Goal: Task Accomplishment & Management: Complete application form

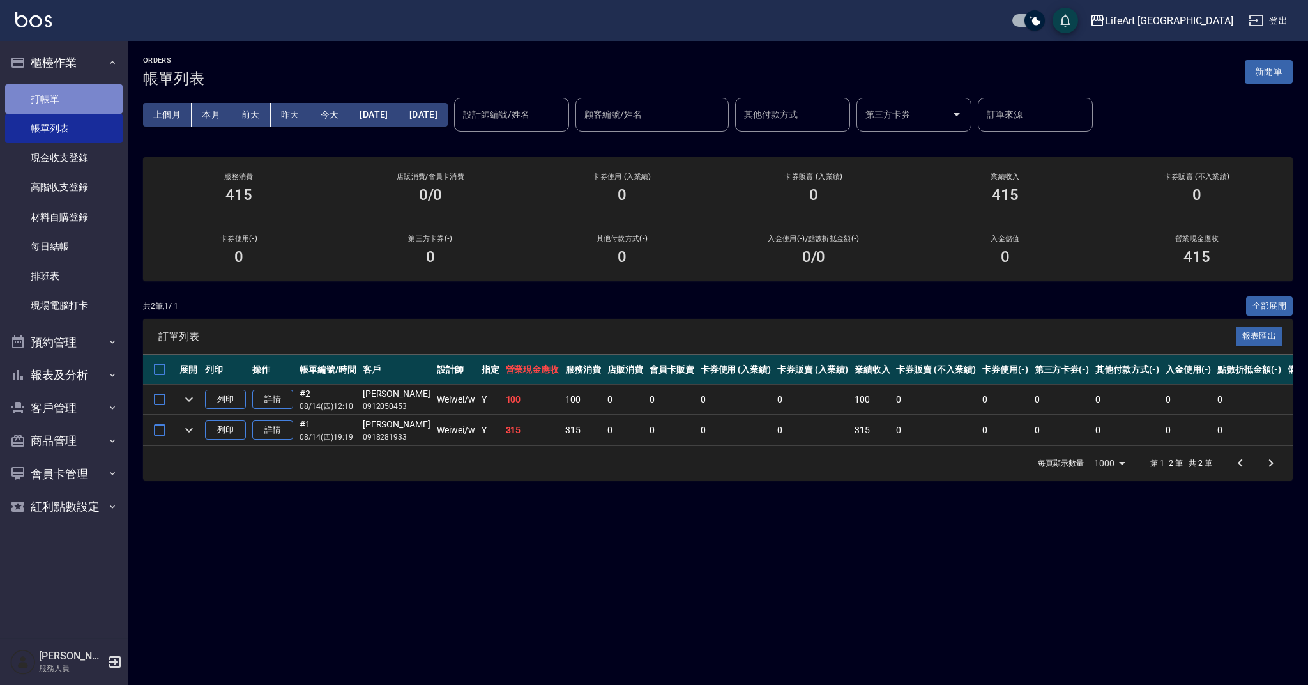
click at [68, 100] on link "打帳單" at bounding box center [64, 98] width 118 height 29
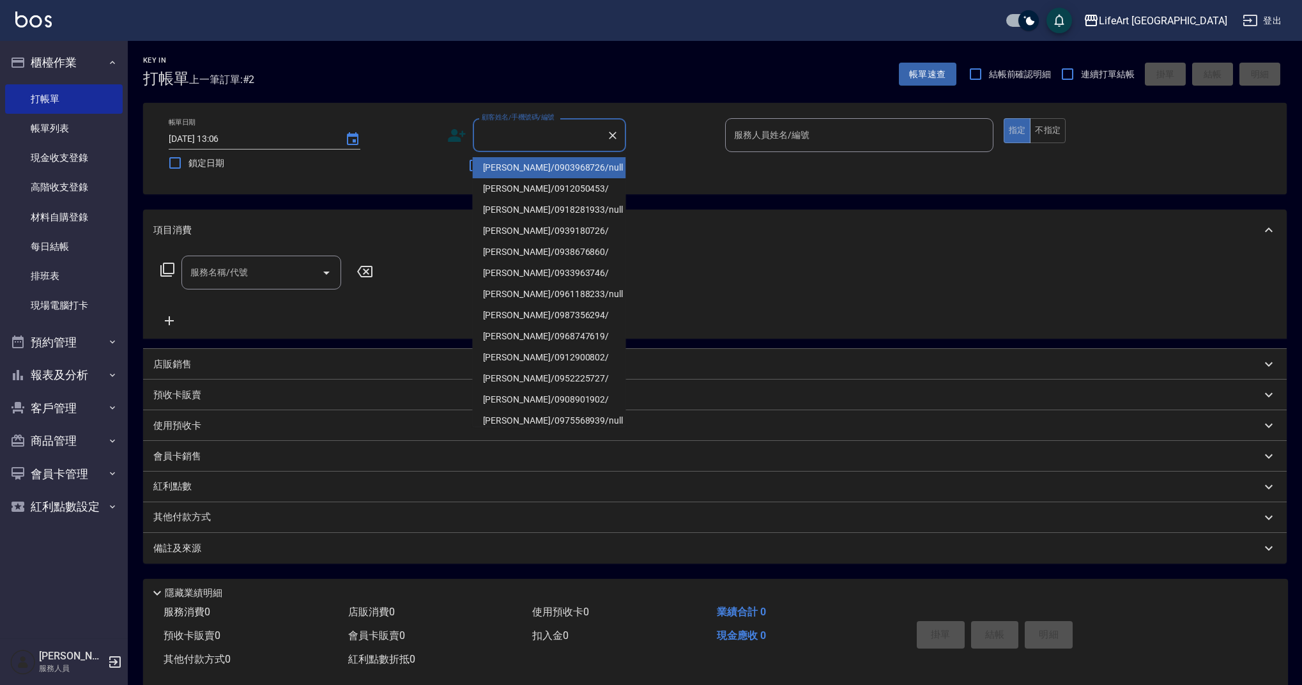
click at [526, 138] on input "顧客姓名/手機號碼/編號" at bounding box center [540, 135] width 123 height 22
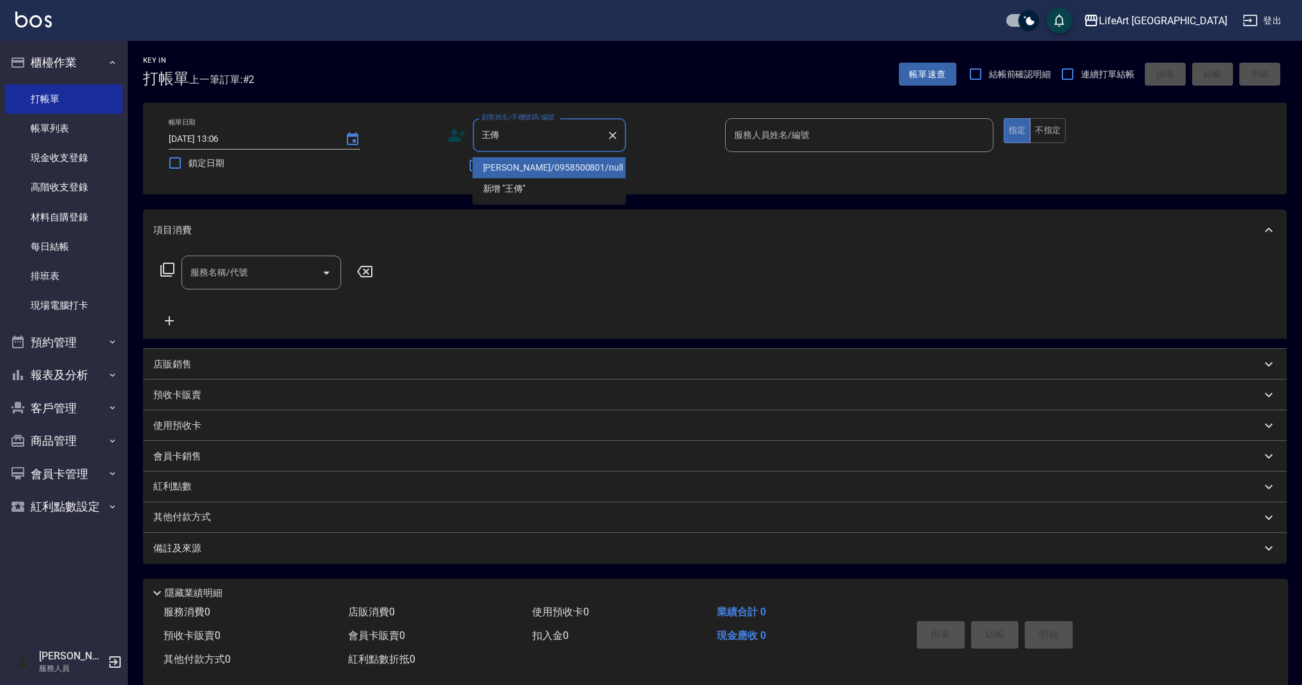
click at [525, 171] on li "[PERSON_NAME]/0958500801/null" at bounding box center [549, 167] width 153 height 21
type input "[PERSON_NAME]/0958500801/null"
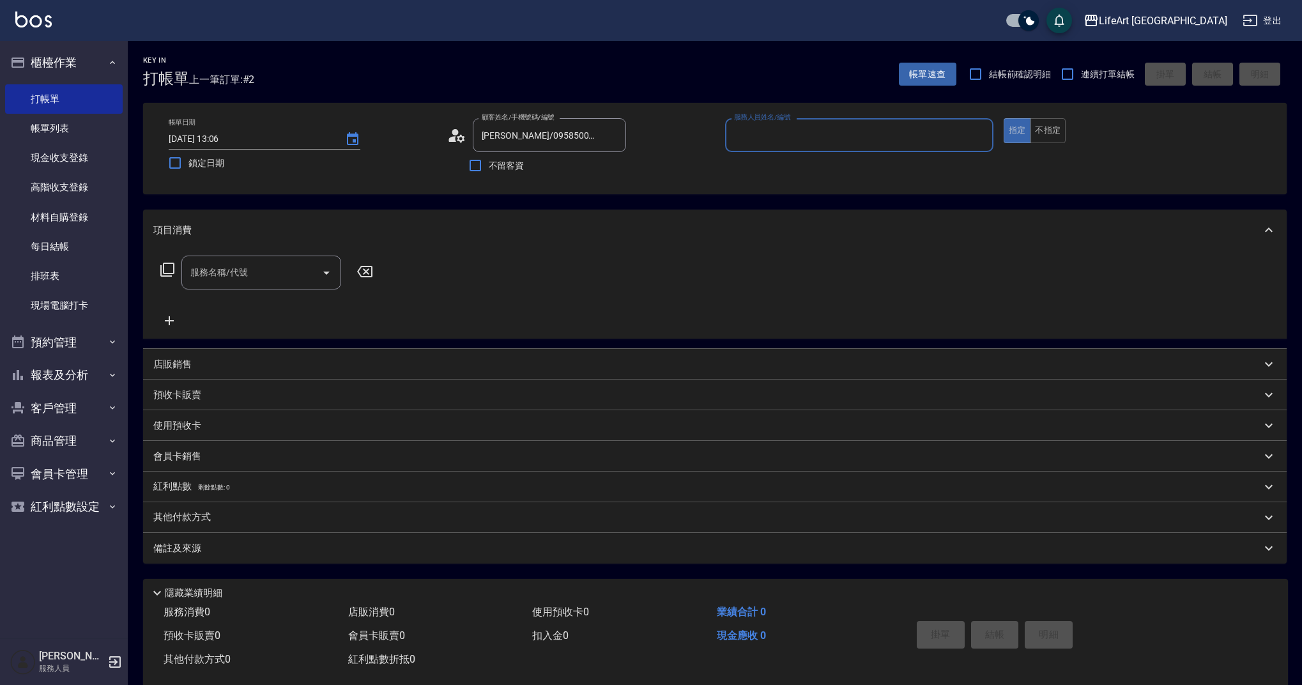
type input "Weiwei-w"
click at [259, 275] on input "服務名稱/代號" at bounding box center [251, 276] width 129 height 22
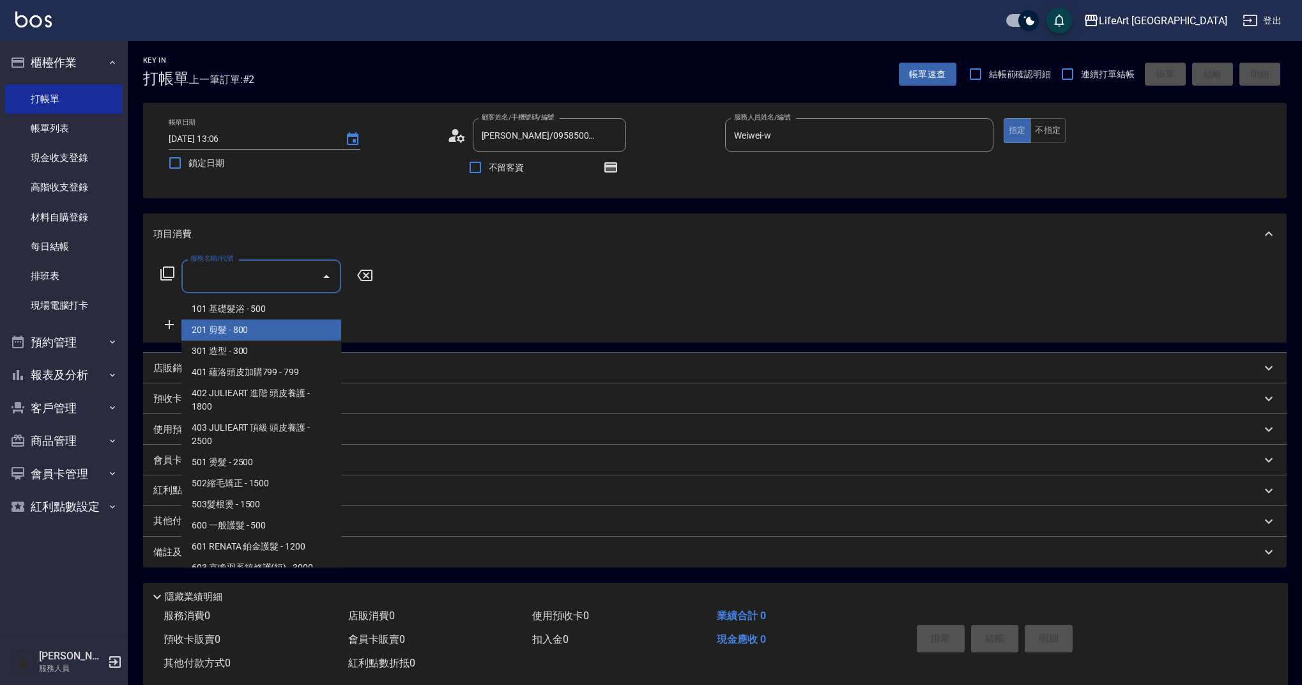
click at [275, 329] on span "201 剪髮 - 800" at bounding box center [261, 329] width 160 height 21
type input "201 剪髮(201)"
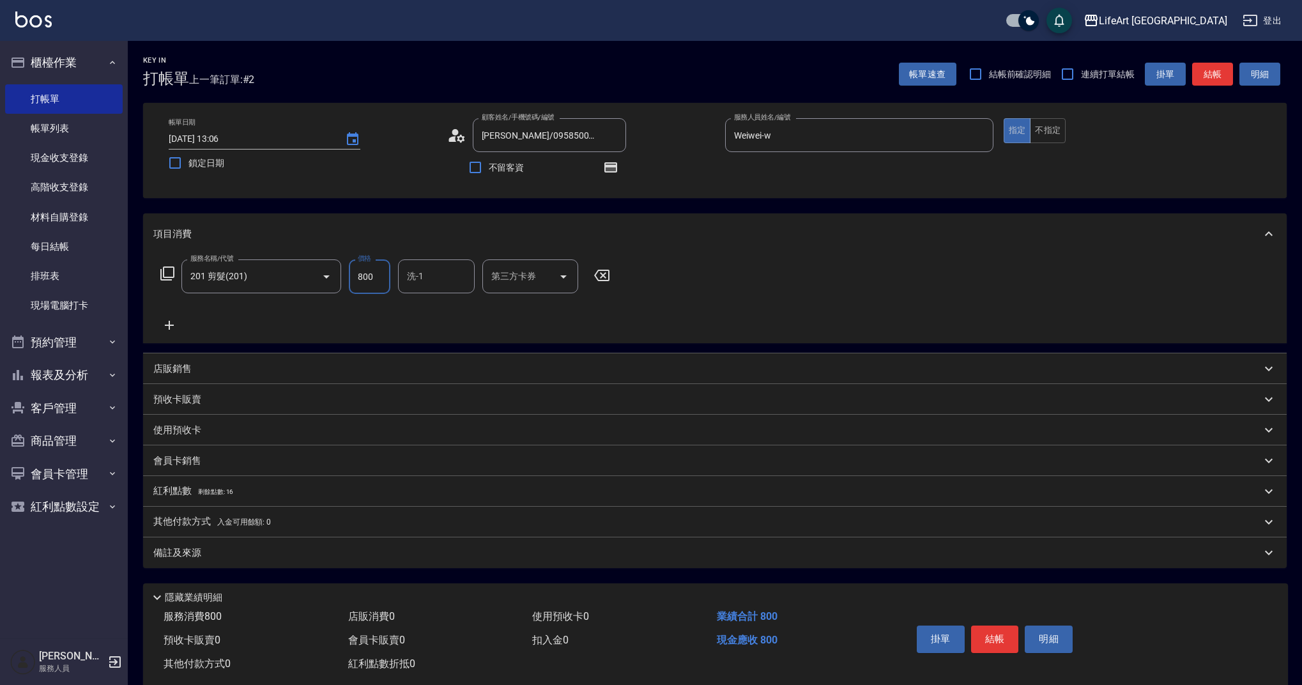
drag, startPoint x: 378, startPoint y: 275, endPoint x: 353, endPoint y: 276, distance: 24.9
click at [353, 276] on input "800" at bounding box center [370, 276] width 42 height 34
type input "900"
click at [412, 279] on input "洗-1" at bounding box center [436, 276] width 65 height 22
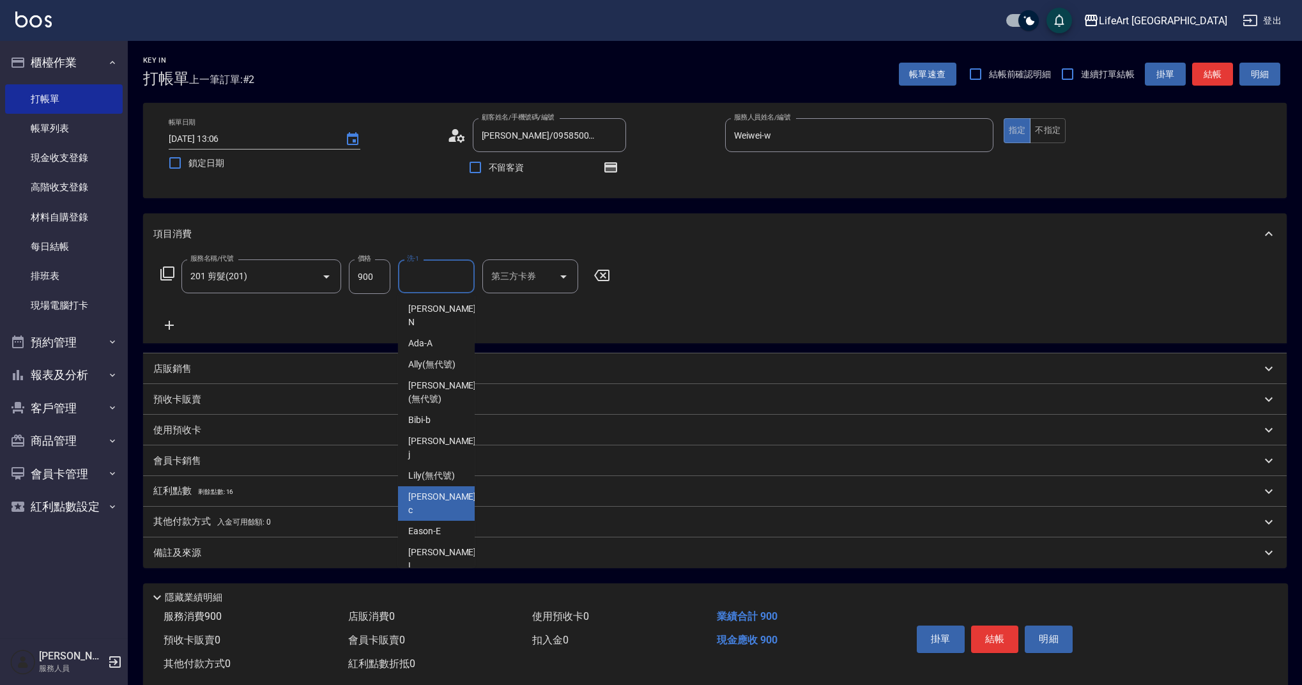
click at [420, 490] on span "Casey -c" at bounding box center [443, 503] width 70 height 27
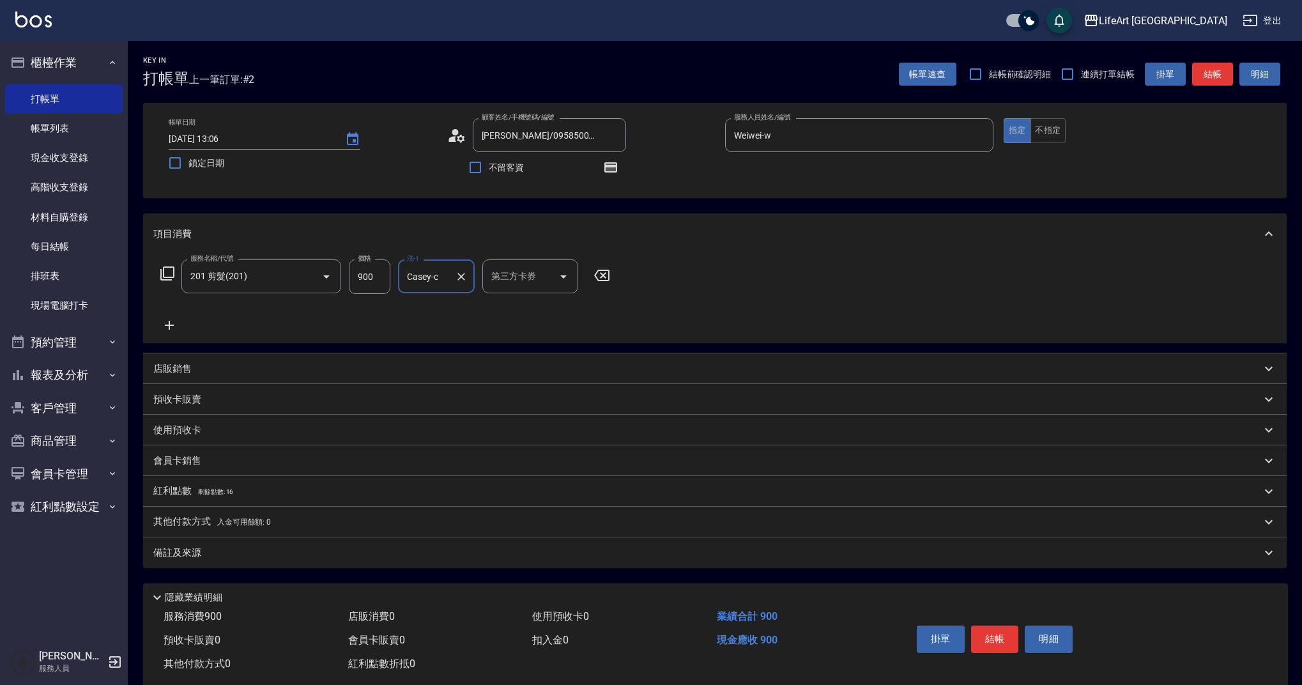
type input "Casey-c"
click at [617, 160] on icon "button" at bounding box center [610, 167] width 15 height 15
click at [710, 181] on div "顧客姓名/手機號碼/編號 [PERSON_NAME]/0958500801/null 顧客姓名/手機號碼/編號 不留客資" at bounding box center [581, 150] width 268 height 65
click at [198, 548] on p "備註及來源" at bounding box center [177, 552] width 48 height 13
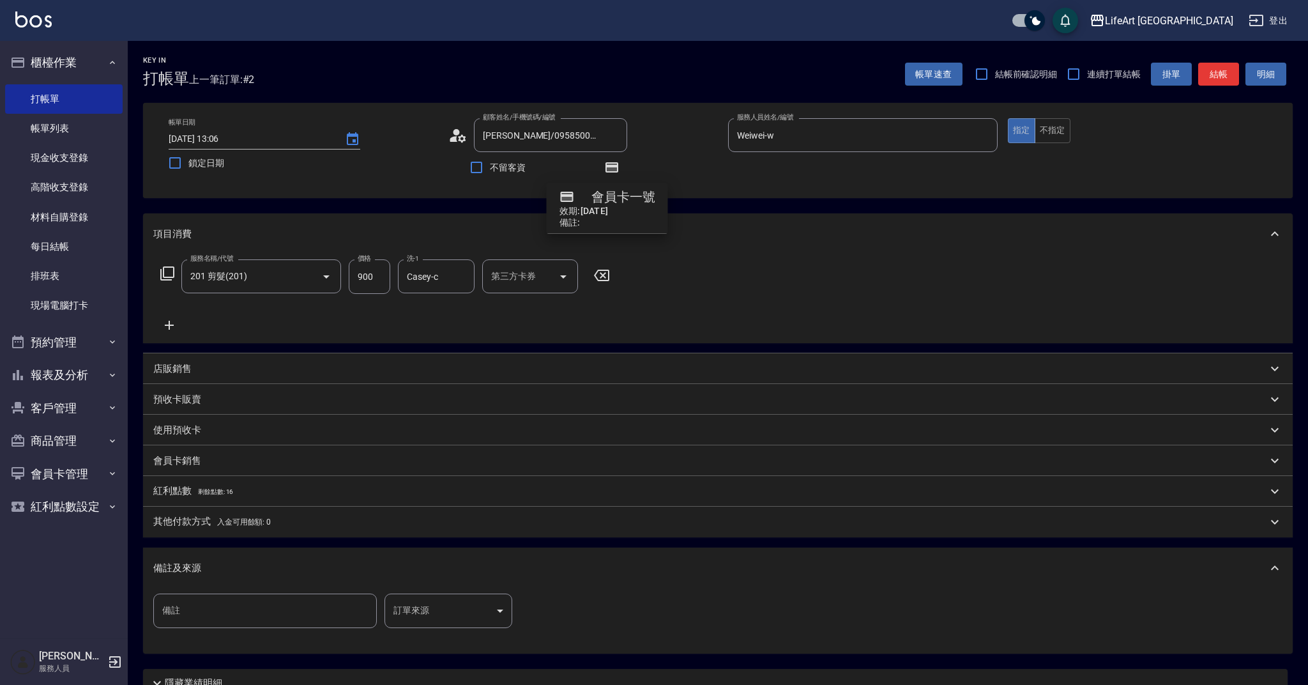
click at [486, 618] on body "LifeArt 蘆洲 登出 櫃檯作業 打帳單 帳單列表 現金收支登錄 高階收支登錄 材料自購登錄 每日結帳 排班表 現場電腦打卡 預約管理 預約管理 單日預約…" at bounding box center [654, 396] width 1308 height 792
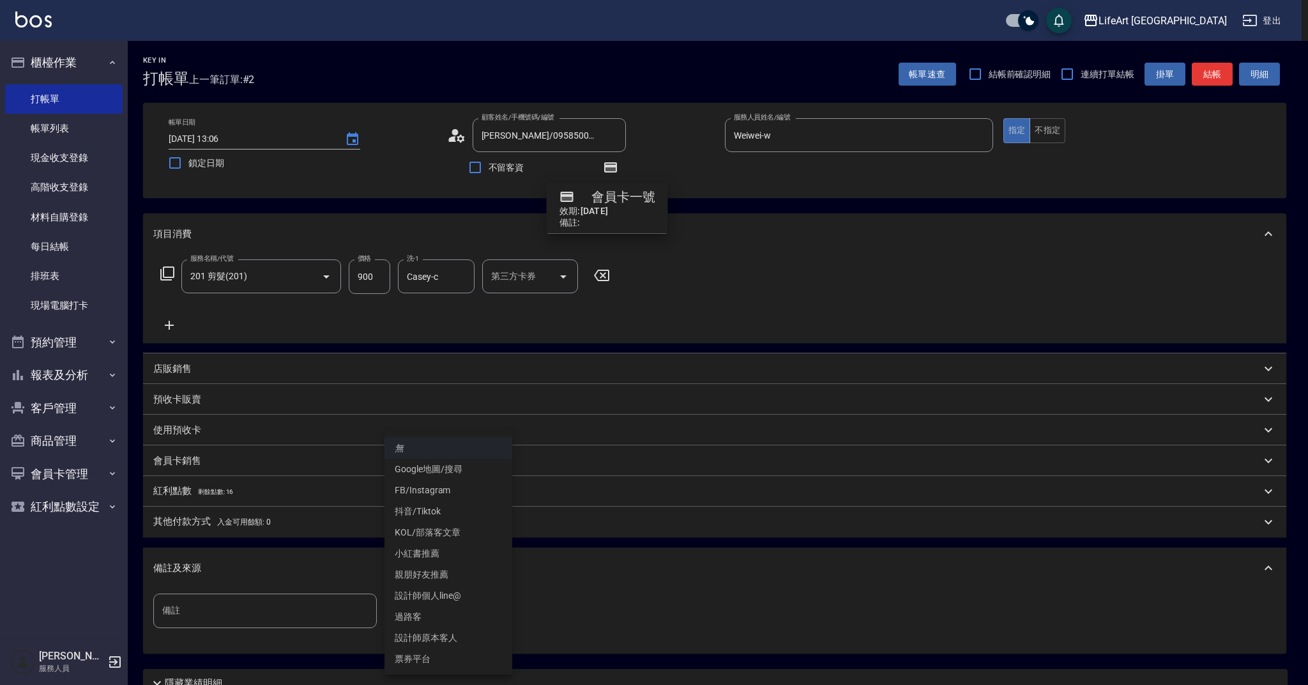
click at [453, 636] on li "設計師原本客人" at bounding box center [449, 637] width 128 height 21
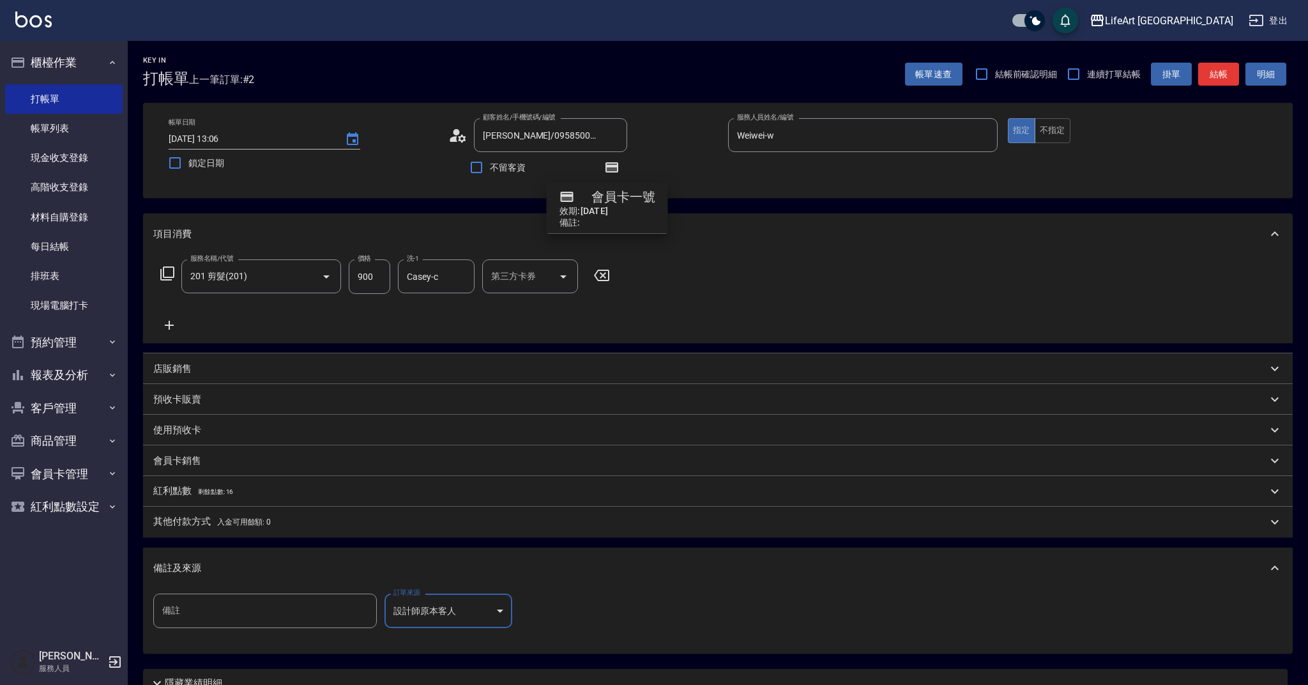
type input "設計師原本客人"
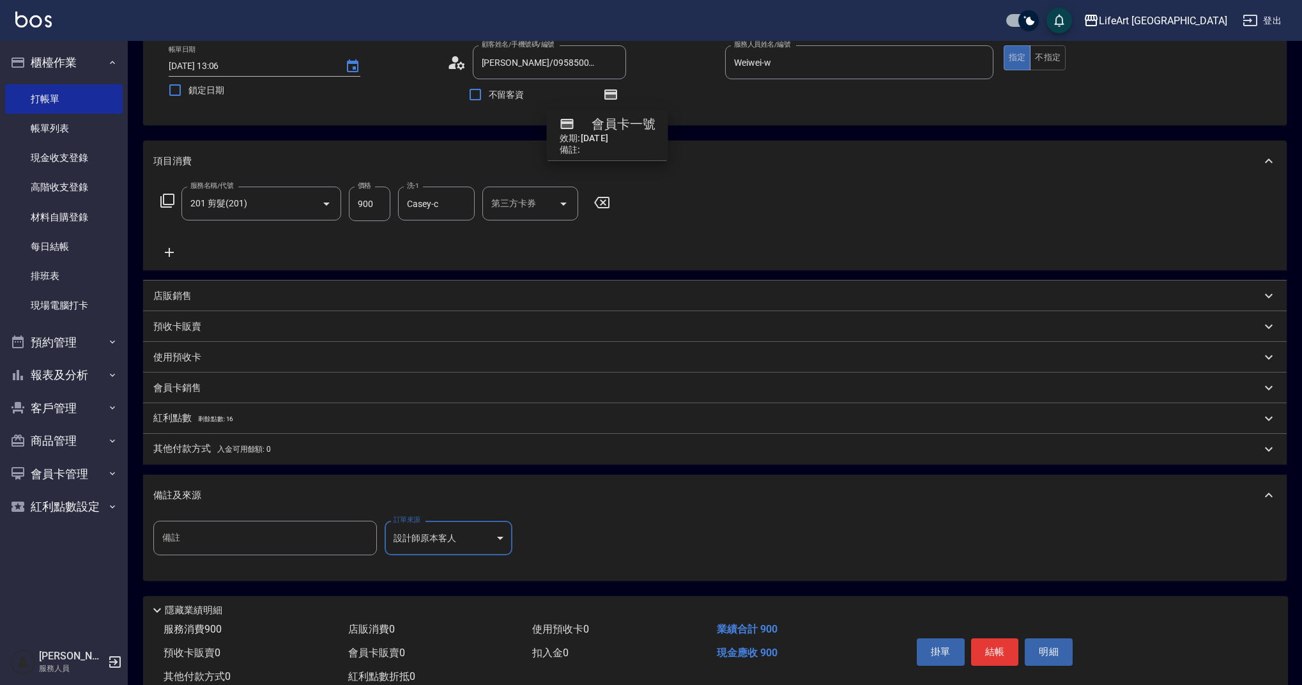
scroll to position [104, 0]
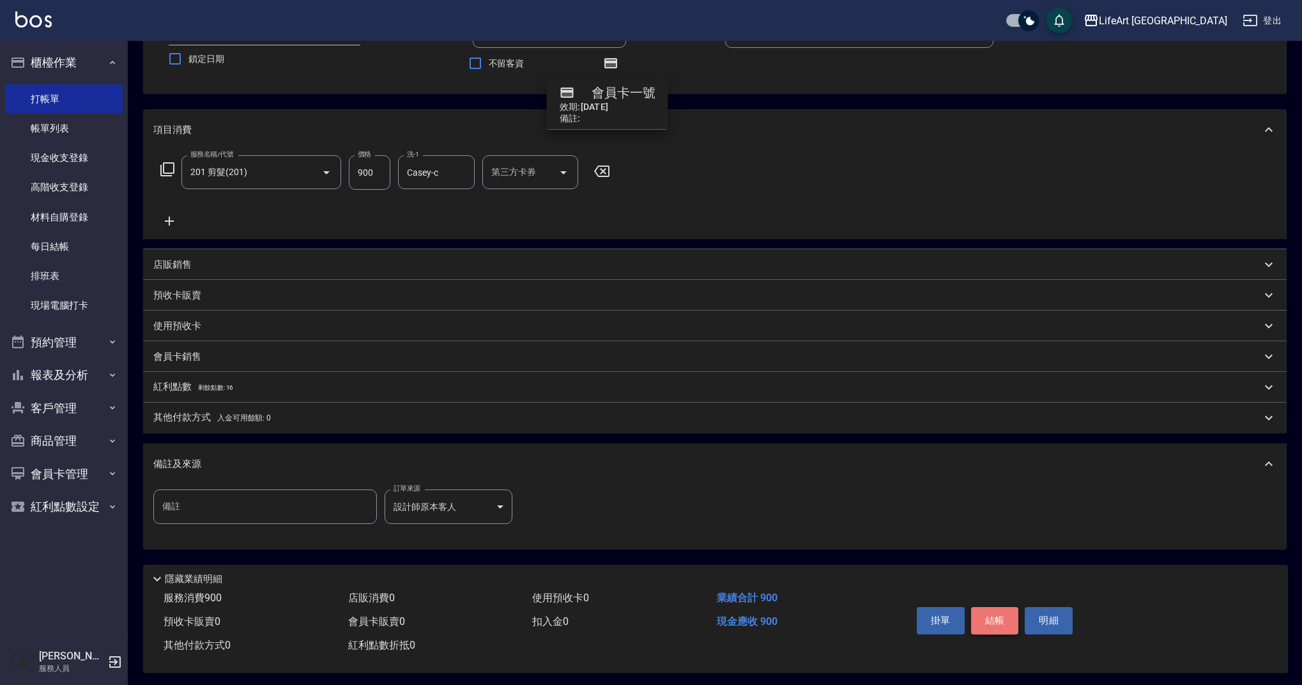
click at [995, 621] on button "結帳" at bounding box center [995, 620] width 48 height 27
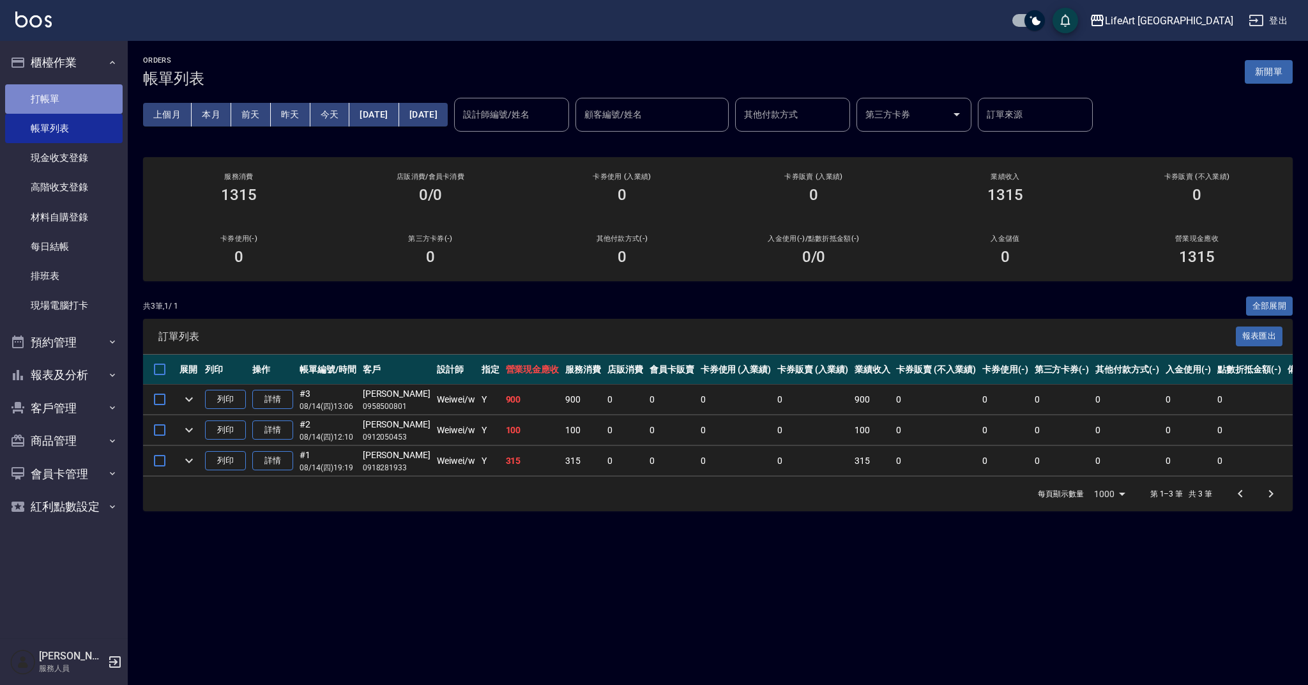
click at [51, 96] on link "打帳單" at bounding box center [64, 98] width 118 height 29
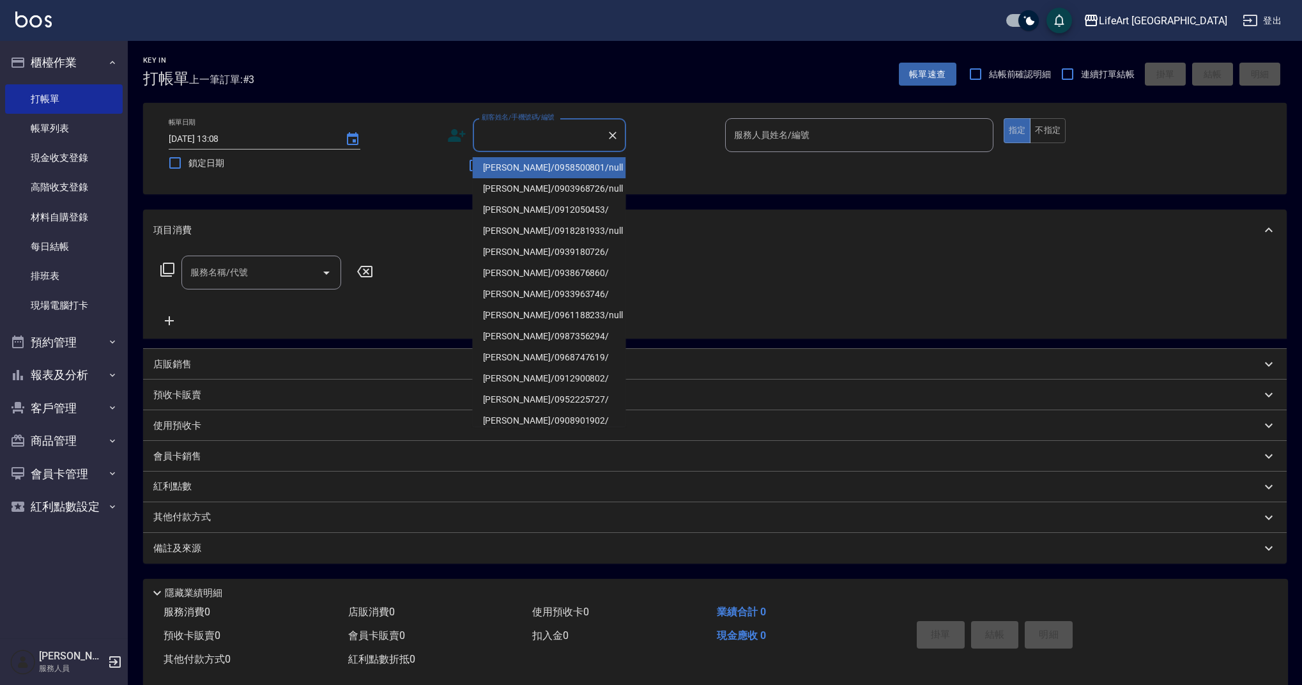
click at [506, 144] on input "顧客姓名/手機號碼/編號" at bounding box center [540, 135] width 123 height 22
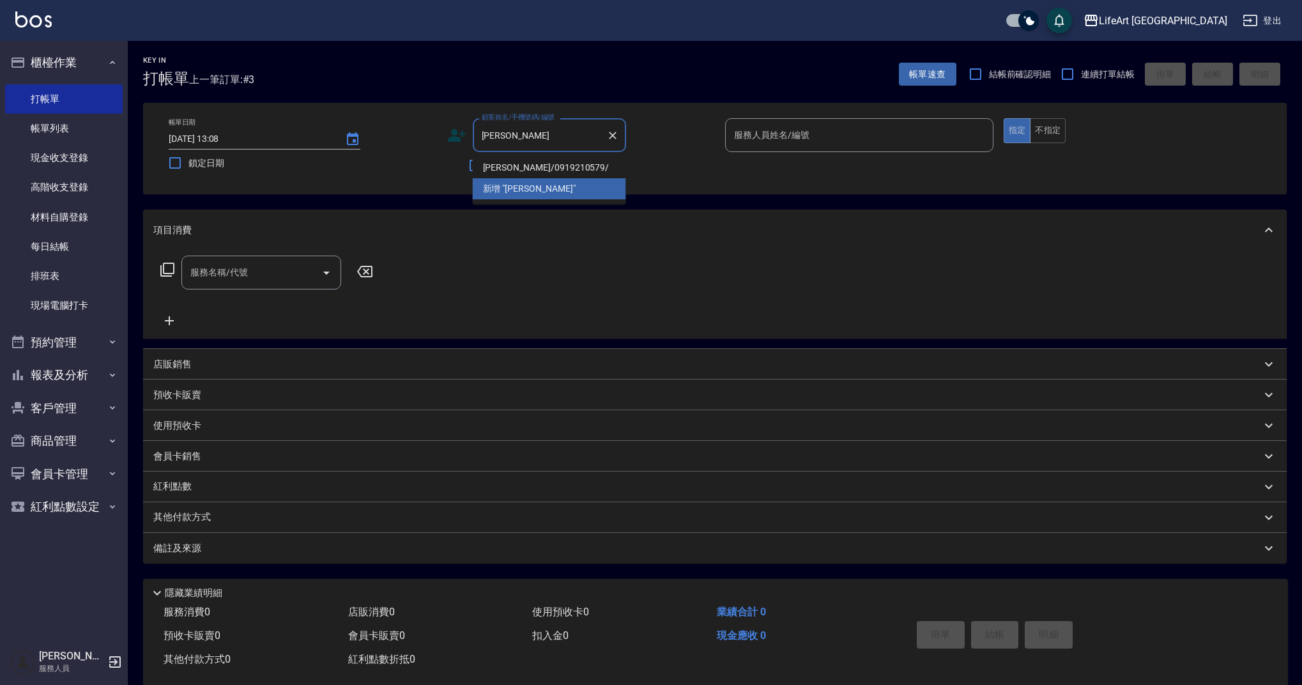
click at [505, 162] on li "[PERSON_NAME]/0919210579/" at bounding box center [549, 167] width 153 height 21
type input "[PERSON_NAME]/0919210579/"
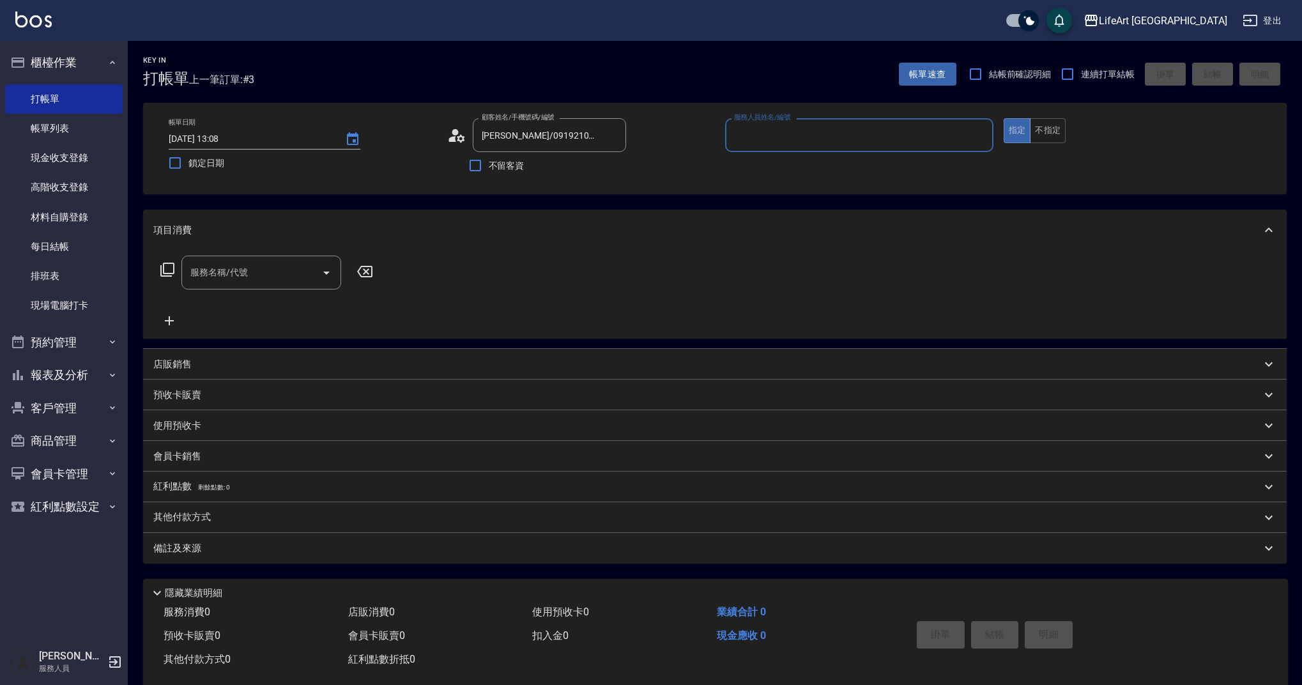
type input "Weiwei-w"
click at [239, 279] on input "服務名稱/代號" at bounding box center [251, 276] width 129 height 22
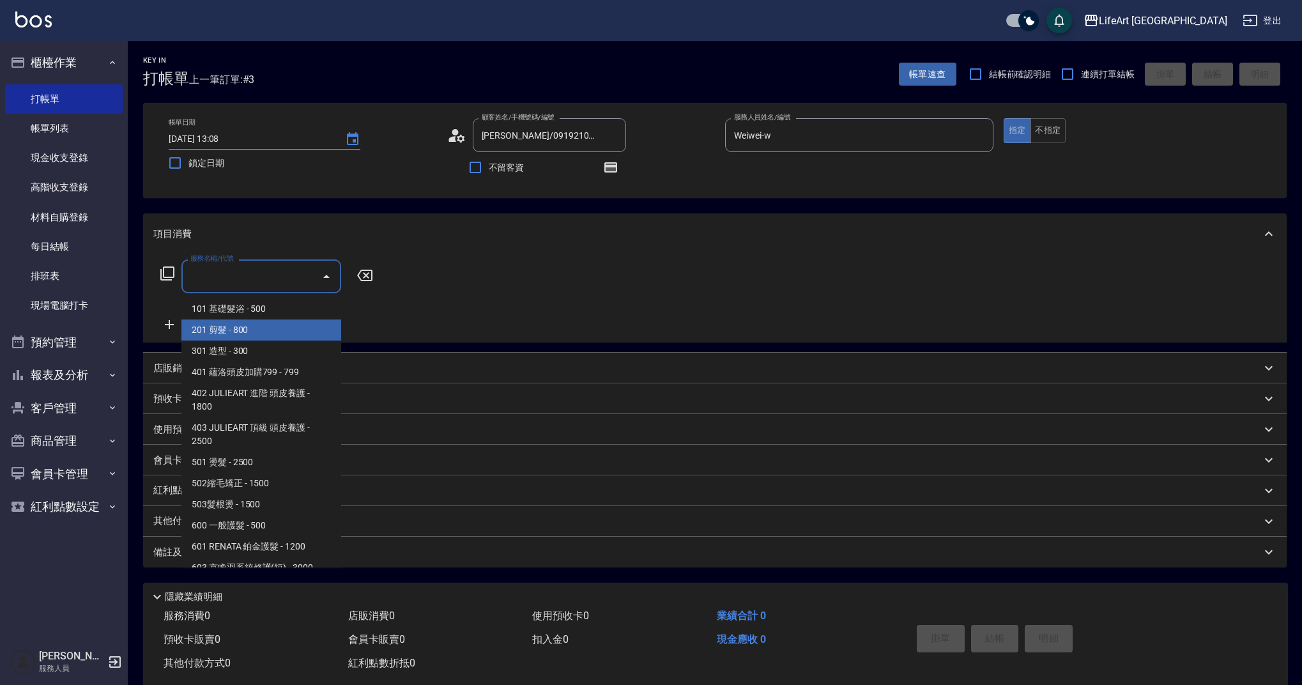
click at [245, 328] on span "201 剪髮 - 800" at bounding box center [261, 329] width 160 height 21
type input "201 剪髮(201)"
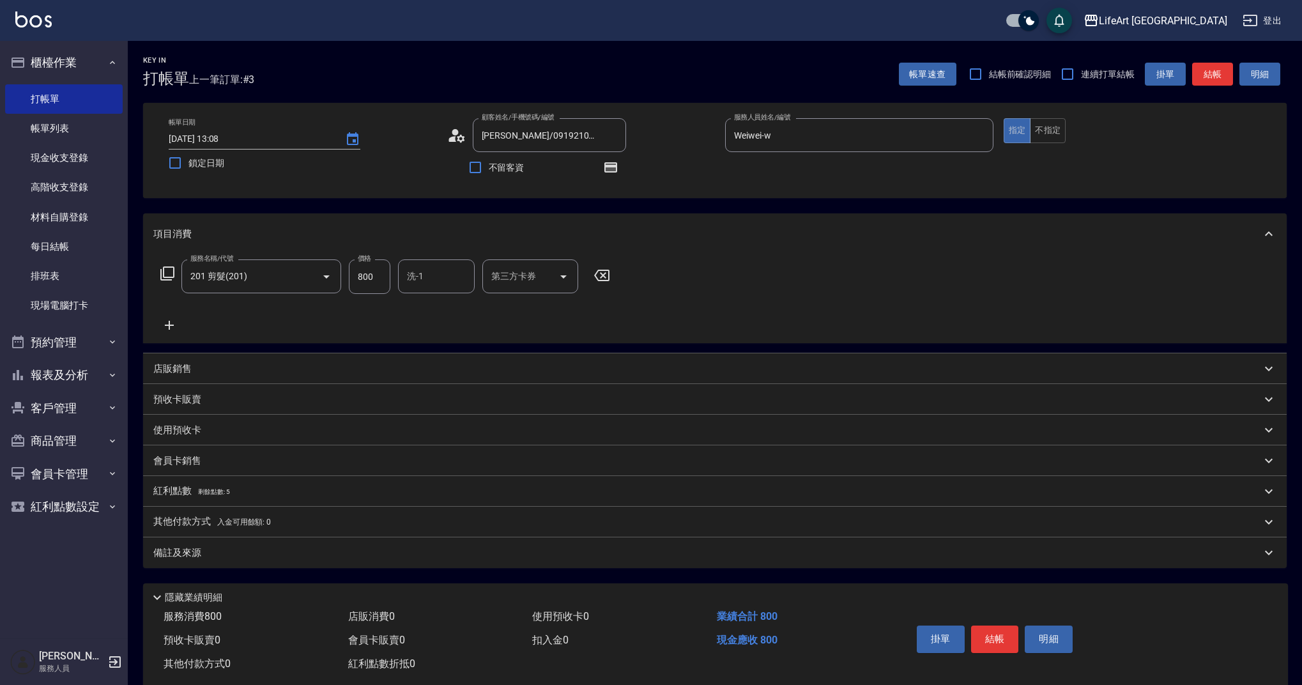
drag, startPoint x: 394, startPoint y: 270, endPoint x: 372, endPoint y: 277, distance: 23.3
click at [391, 270] on div "服務名稱/代號 201 剪髮(201) 服務名稱/代號 價格 800 價格 洗-1 洗-1 第三方卡券 第三方卡券" at bounding box center [385, 276] width 464 height 34
drag, startPoint x: 355, startPoint y: 277, endPoint x: 343, endPoint y: 275, distance: 11.7
click at [343, 275] on div "服務名稱/代號 201 剪髮(201) 服務名稱/代號 價格 800 價格 洗-1 洗-1 第三方卡券 第三方卡券" at bounding box center [385, 276] width 464 height 34
type input "630"
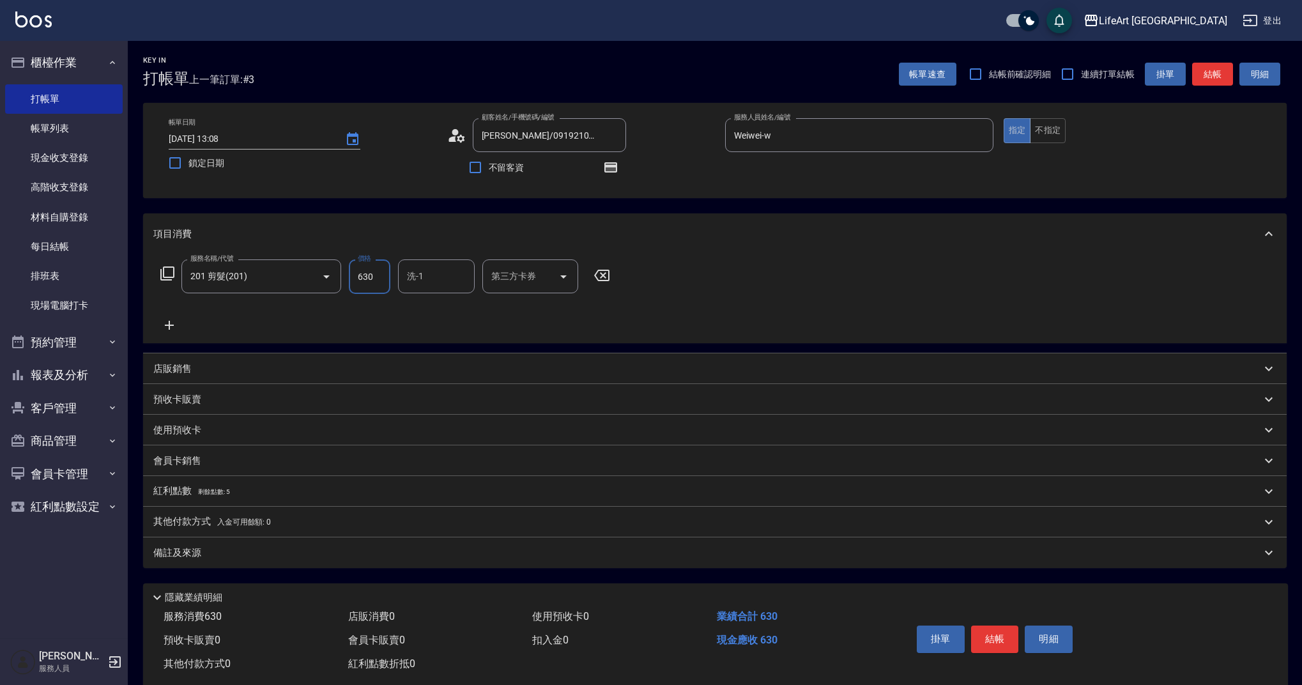
click at [528, 552] on div "備註及來源" at bounding box center [707, 552] width 1108 height 13
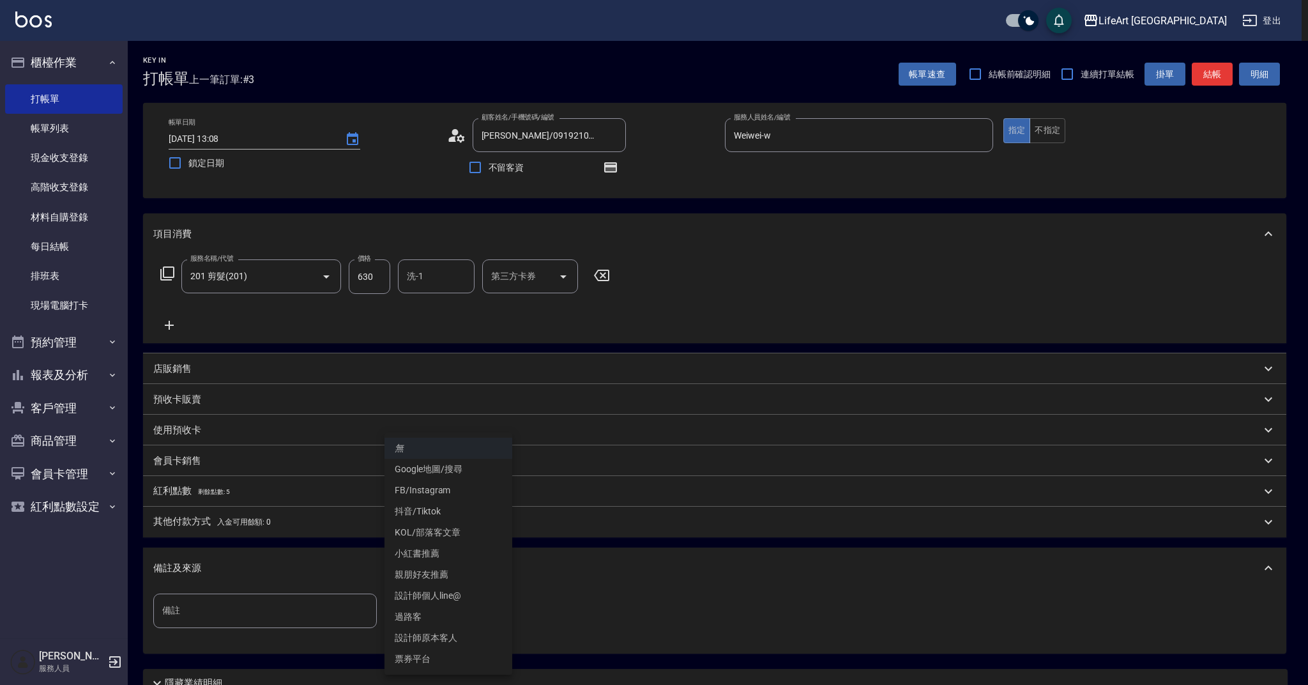
click at [479, 610] on body "LifeArt 蘆洲 登出 櫃檯作業 打帳單 帳單列表 現金收支登錄 高階收支登錄 材料自購登錄 每日結帳 排班表 現場電腦打卡 預約管理 預約管理 單日預約…" at bounding box center [654, 396] width 1308 height 792
click at [442, 638] on li "設計師原本客人" at bounding box center [449, 637] width 128 height 21
type input "設計師原本客人"
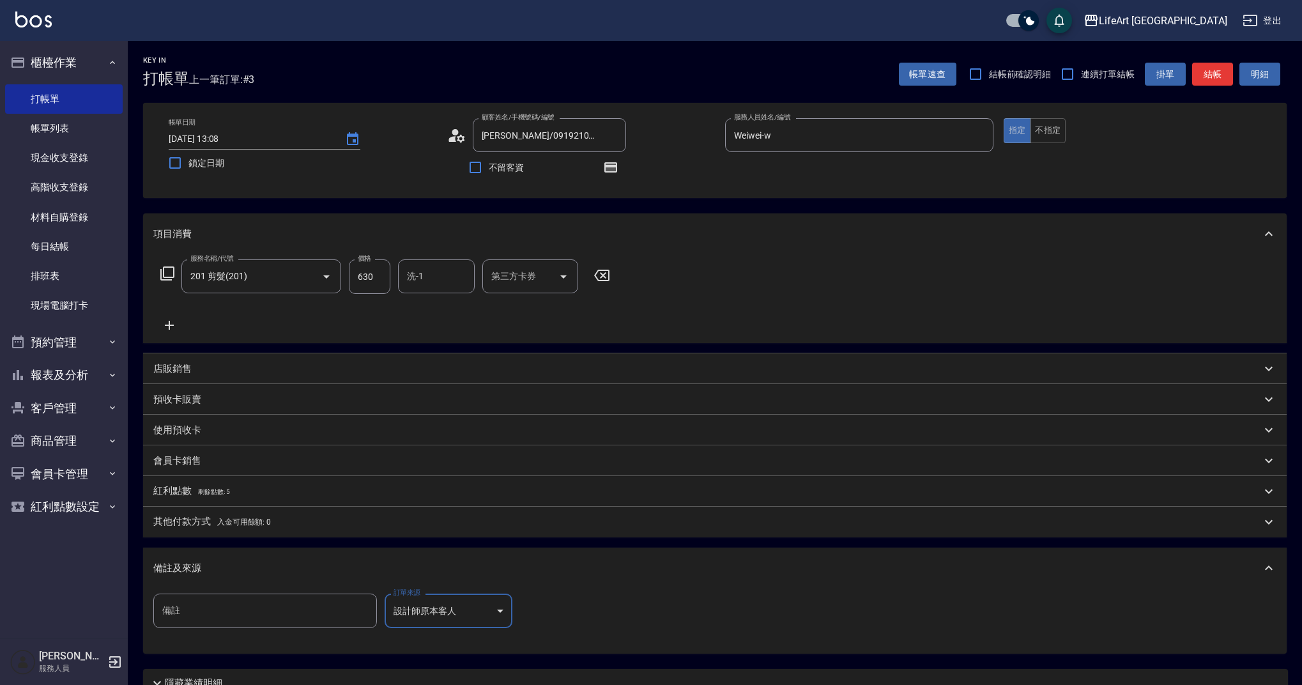
scroll to position [113, 0]
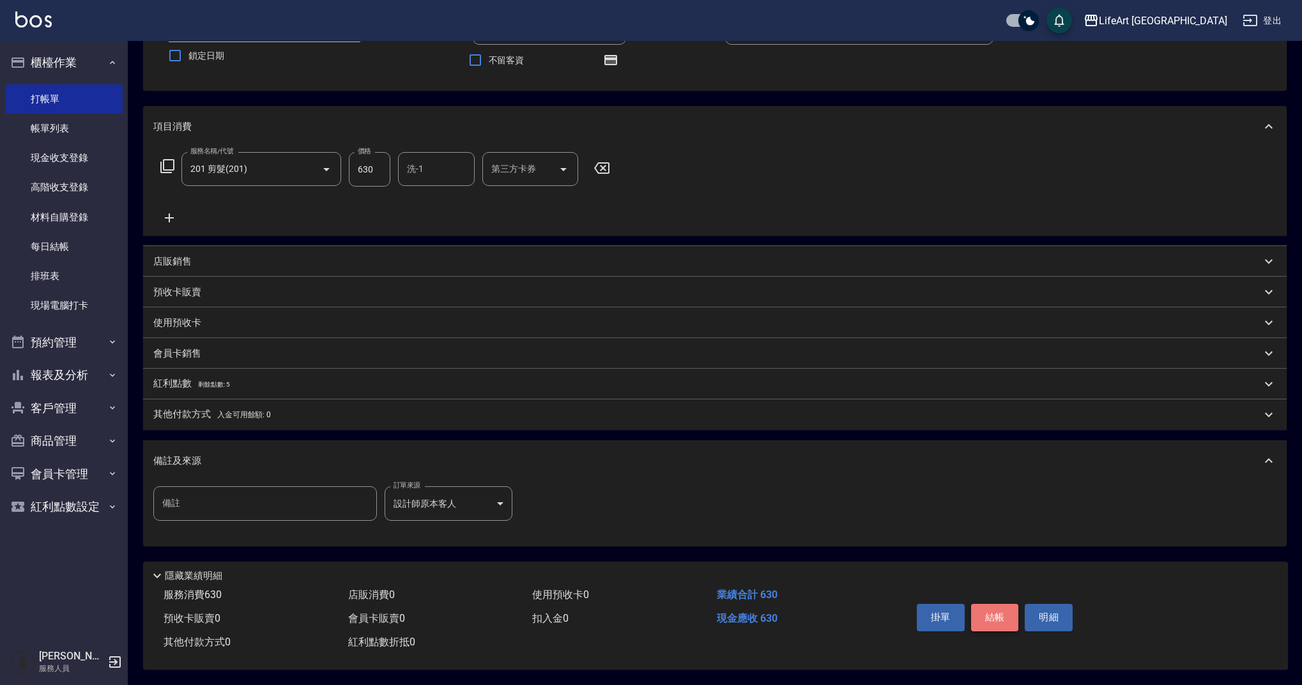
click at [985, 611] on button "結帳" at bounding box center [995, 617] width 48 height 27
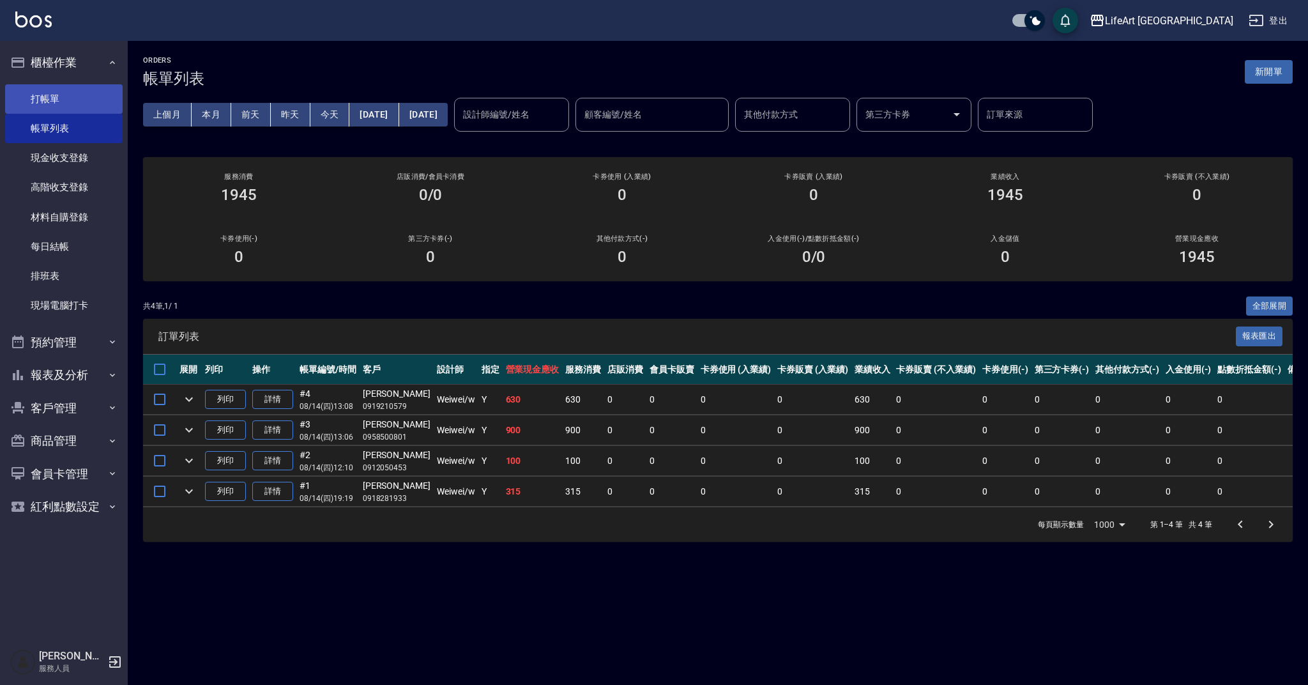
click at [78, 102] on link "打帳單" at bounding box center [64, 98] width 118 height 29
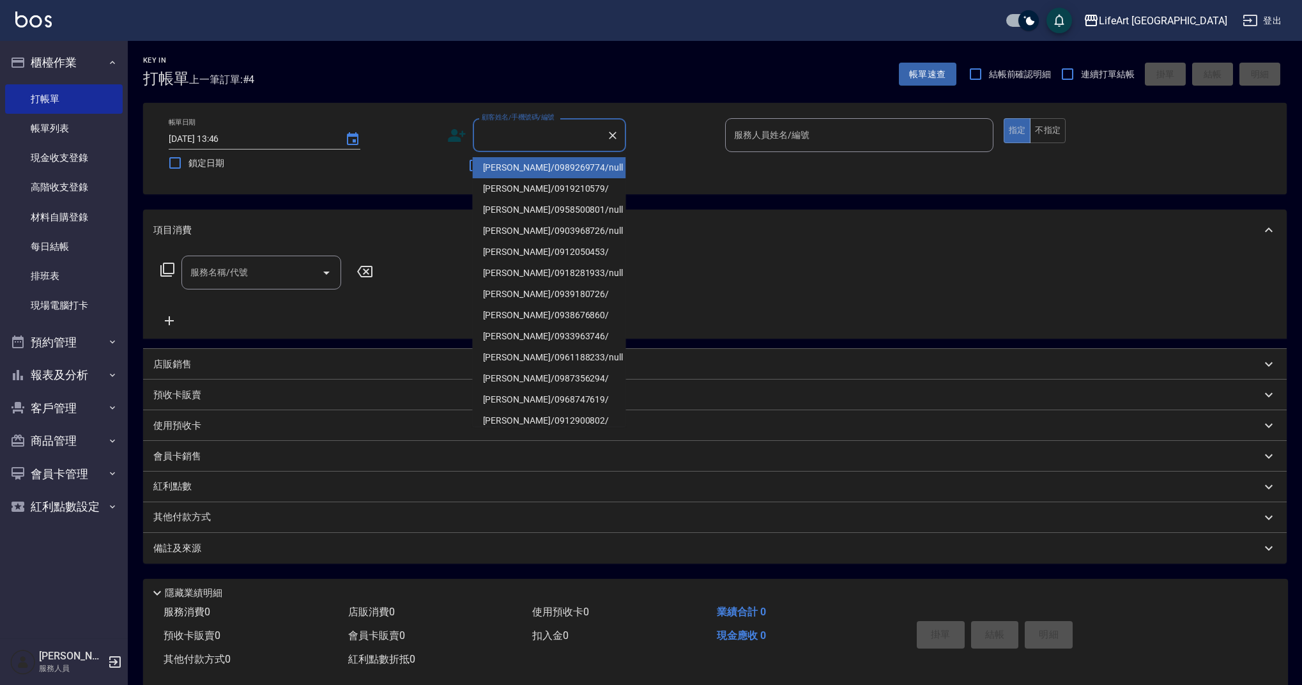
click at [497, 140] on input "顧客姓名/手機號碼/編號" at bounding box center [540, 135] width 123 height 22
drag, startPoint x: 751, startPoint y: 177, endPoint x: 709, endPoint y: 179, distance: 41.6
click at [751, 177] on div "帳單日期 [DATE] 13:46 鎖定日期 顧客姓名/手機號碼/編號 顧客姓名/手機號碼/編號 不留客資 服務人員姓名/編號 服務人員姓名/編號 指定 不指定" at bounding box center [714, 148] width 1113 height 61
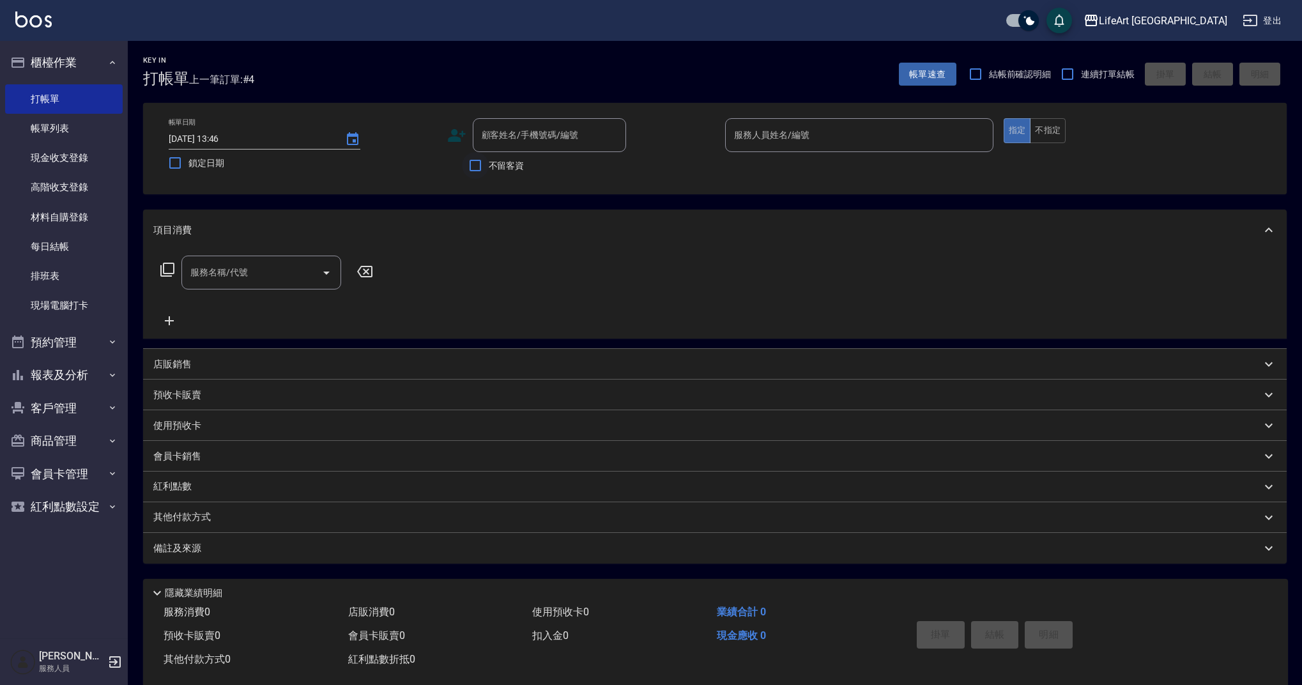
click at [481, 165] on input "不留客資" at bounding box center [475, 165] width 27 height 27
checkbox input "true"
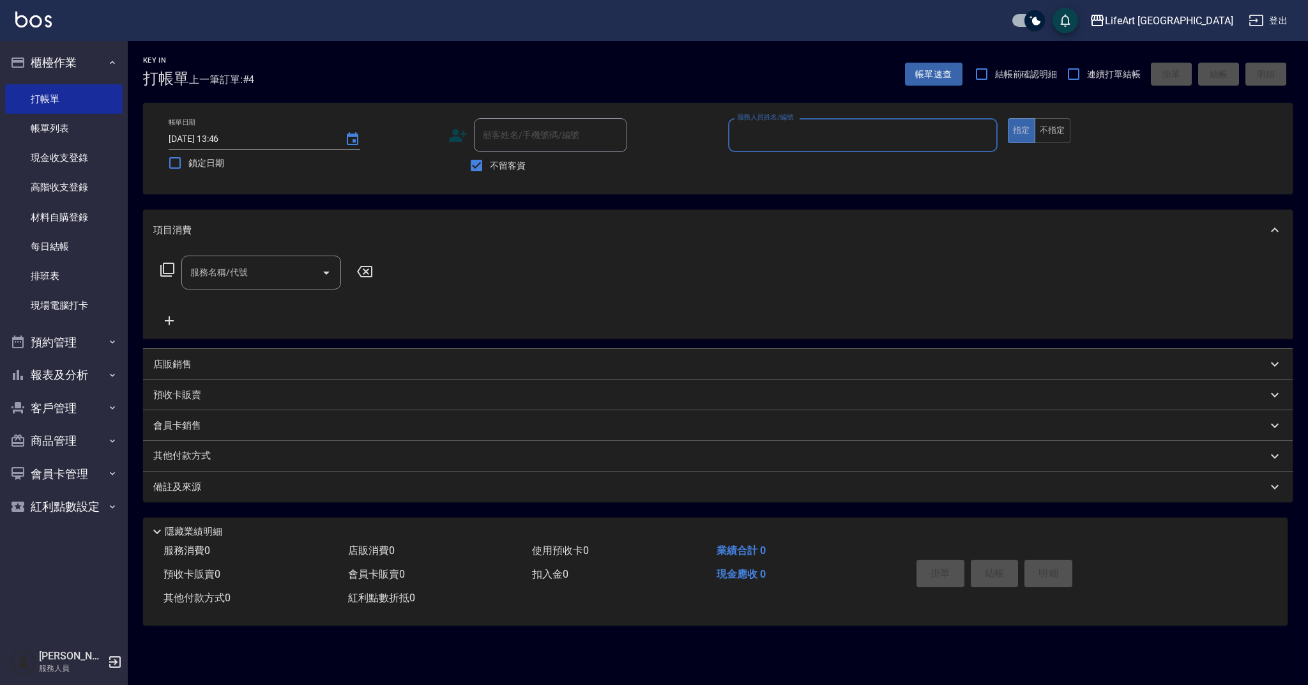
click at [780, 126] on input "服務人員姓名/編號" at bounding box center [863, 135] width 258 height 22
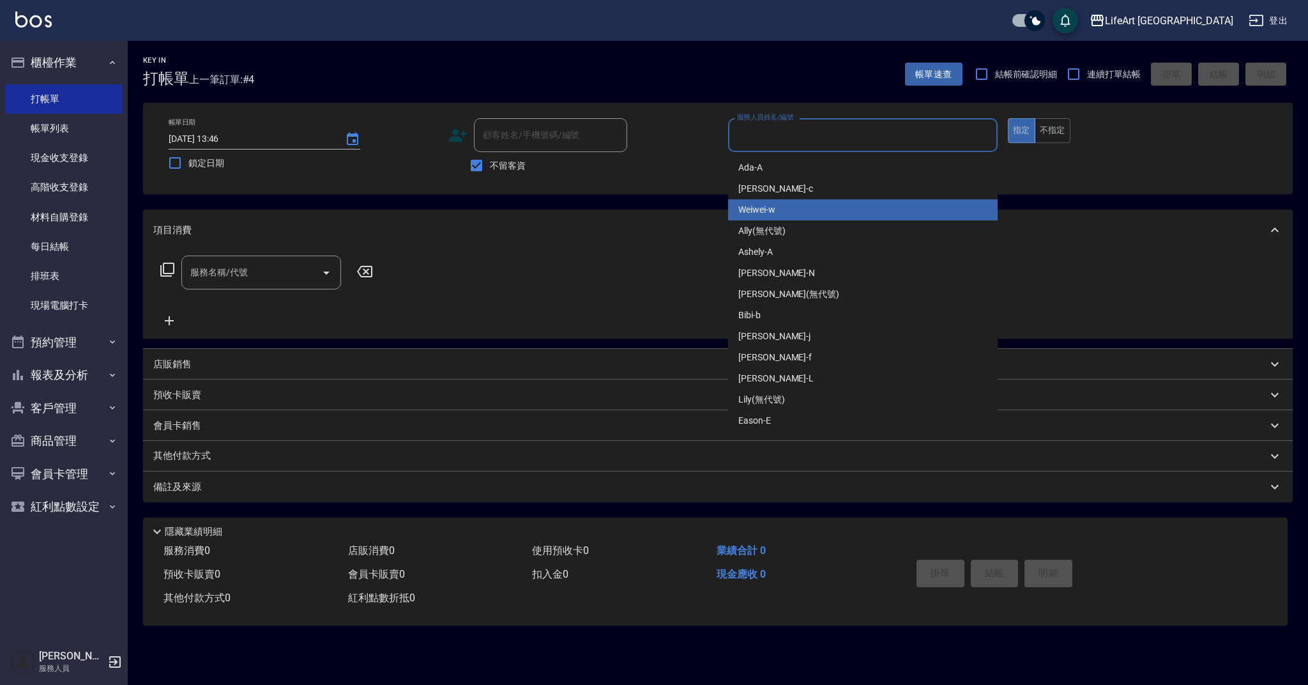
click at [766, 214] on span "Weiwei -w" at bounding box center [757, 209] width 37 height 13
type input "Weiwei-w"
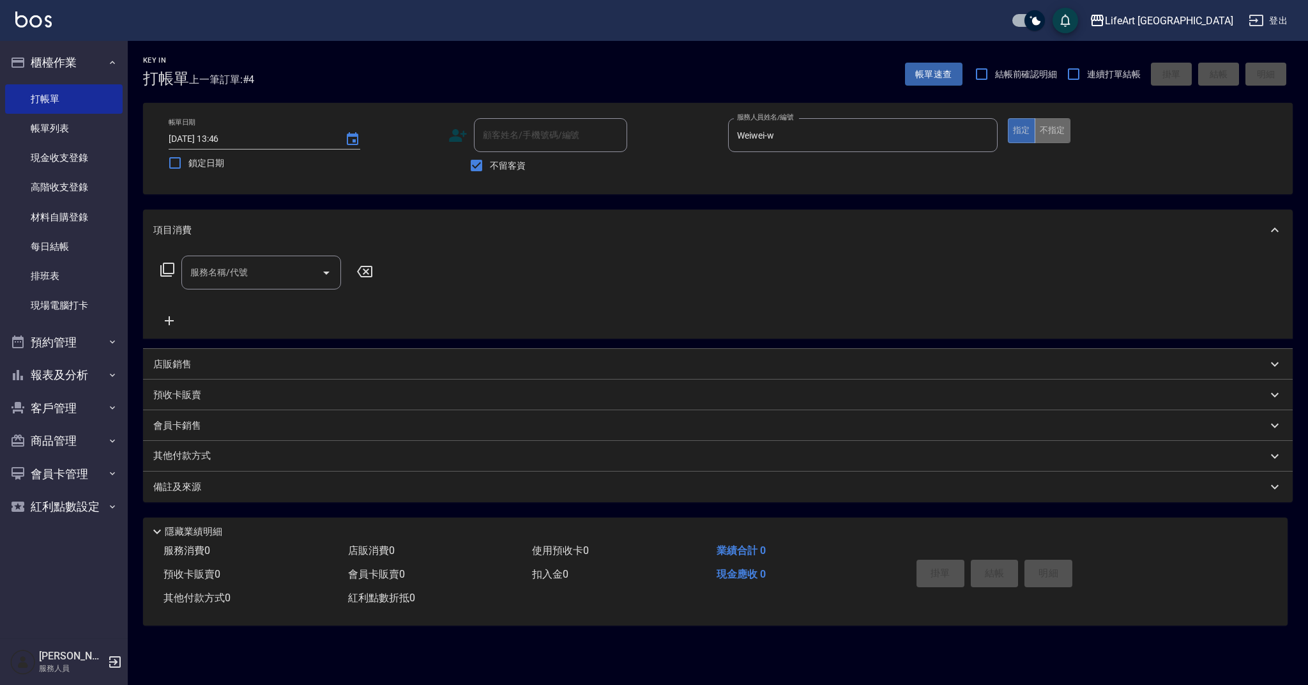
click at [1045, 128] on button "不指定" at bounding box center [1053, 130] width 36 height 25
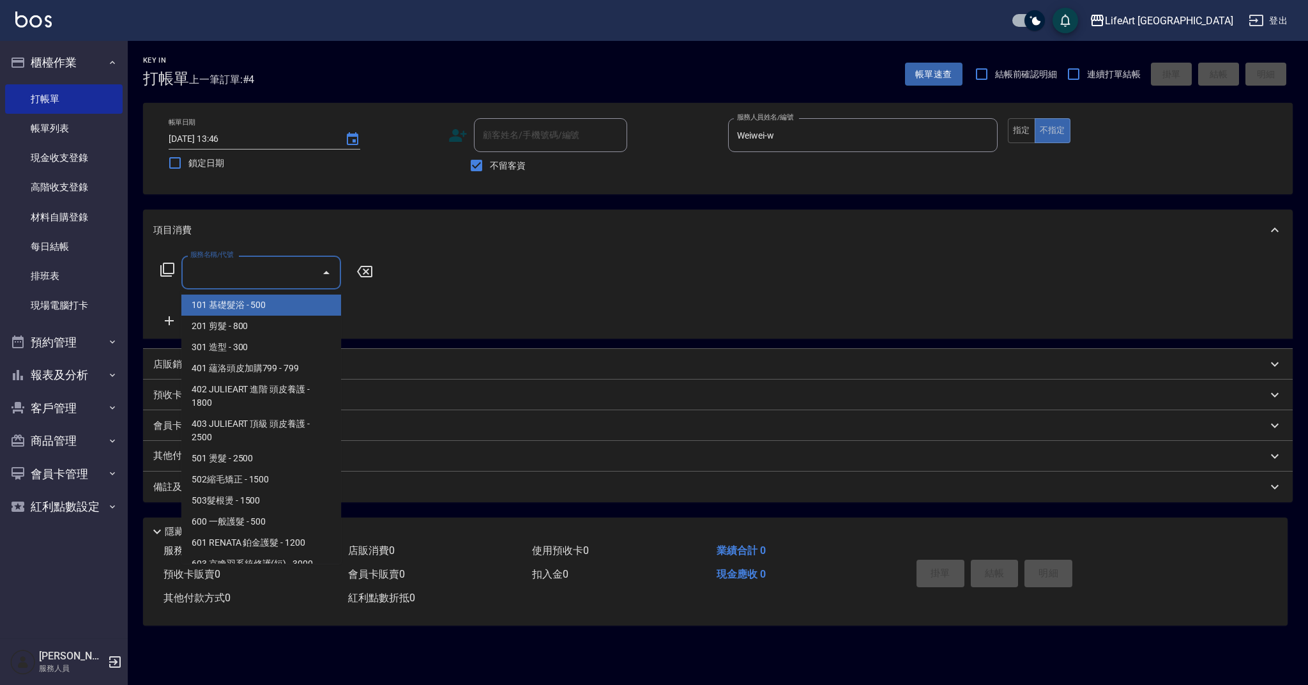
click at [256, 263] on input "服務名稱/代號" at bounding box center [251, 272] width 129 height 22
click at [244, 307] on span "101 基礎髮浴 - 500" at bounding box center [261, 305] width 160 height 21
type input "101 基礎髮浴 (101)"
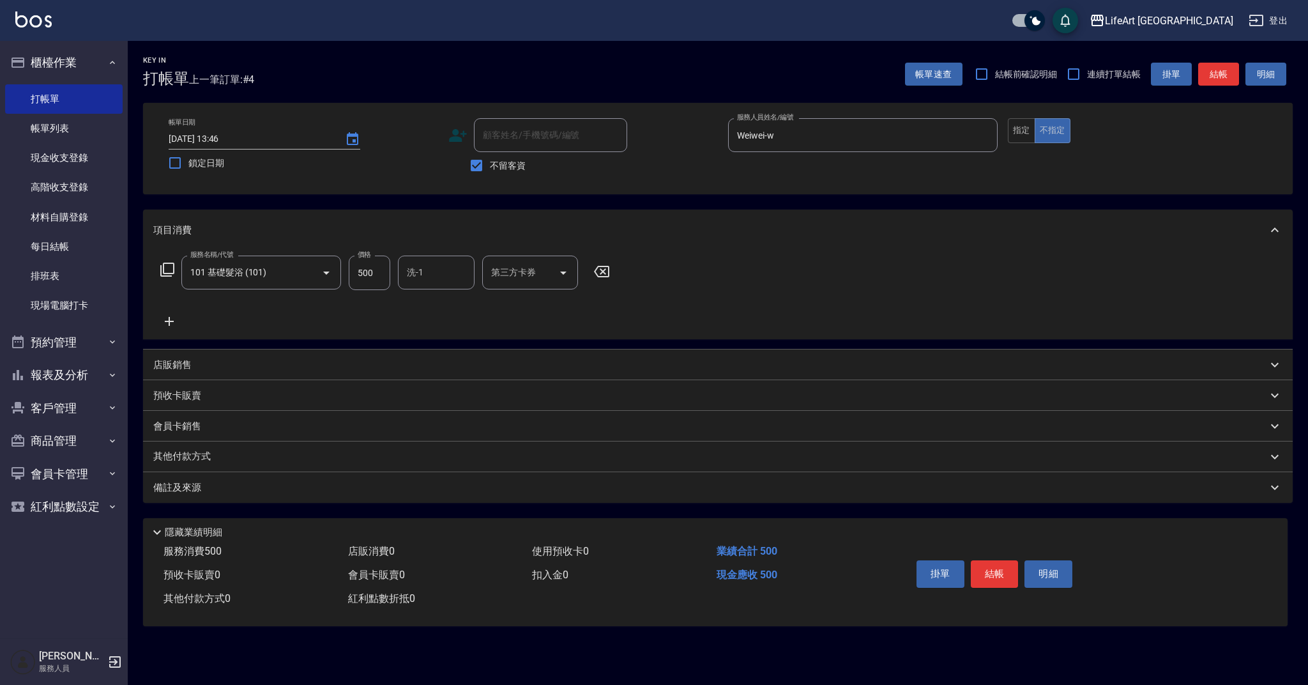
drag, startPoint x: 258, startPoint y: 490, endPoint x: 315, endPoint y: 495, distance: 57.1
click at [258, 490] on div "備註及來源" at bounding box center [710, 487] width 1114 height 13
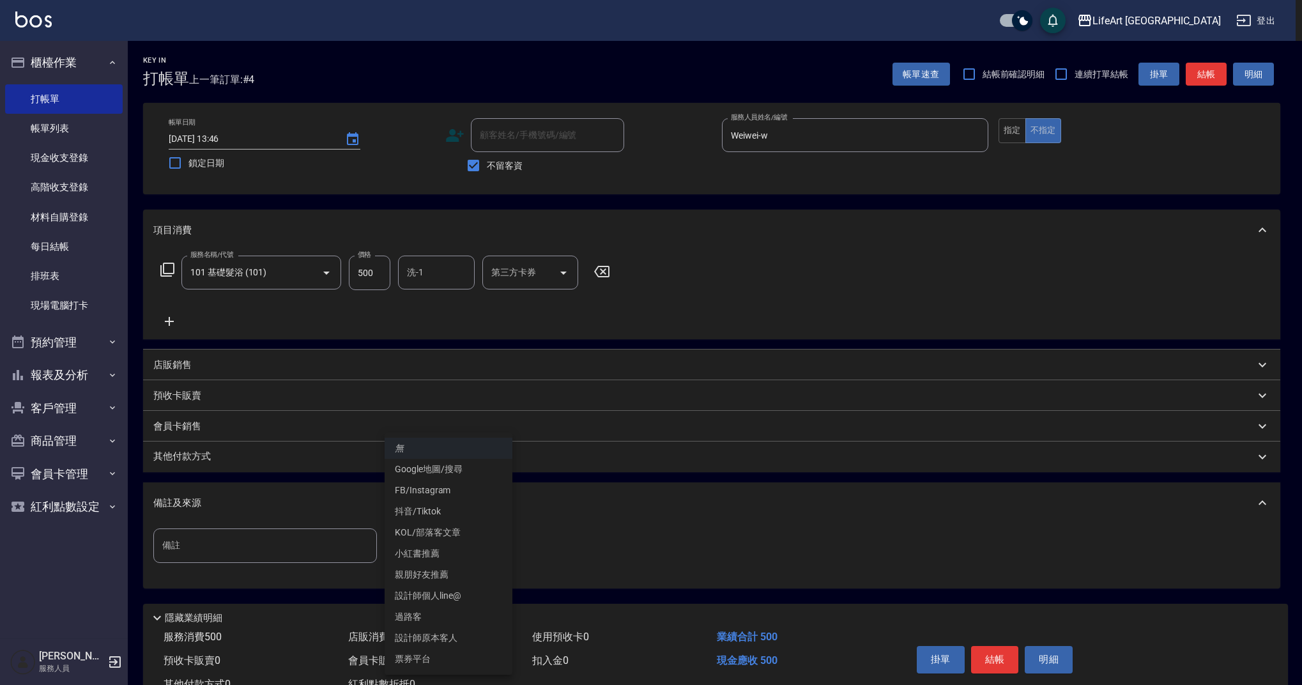
click at [425, 538] on body "LifeArt 蘆洲 登出 櫃檯作業 打帳單 帳單列表 現金收支登錄 高階收支登錄 材料自購登錄 每日結帳 排班表 現場電腦打卡 預約管理 預約管理 單日預約…" at bounding box center [651, 363] width 1302 height 727
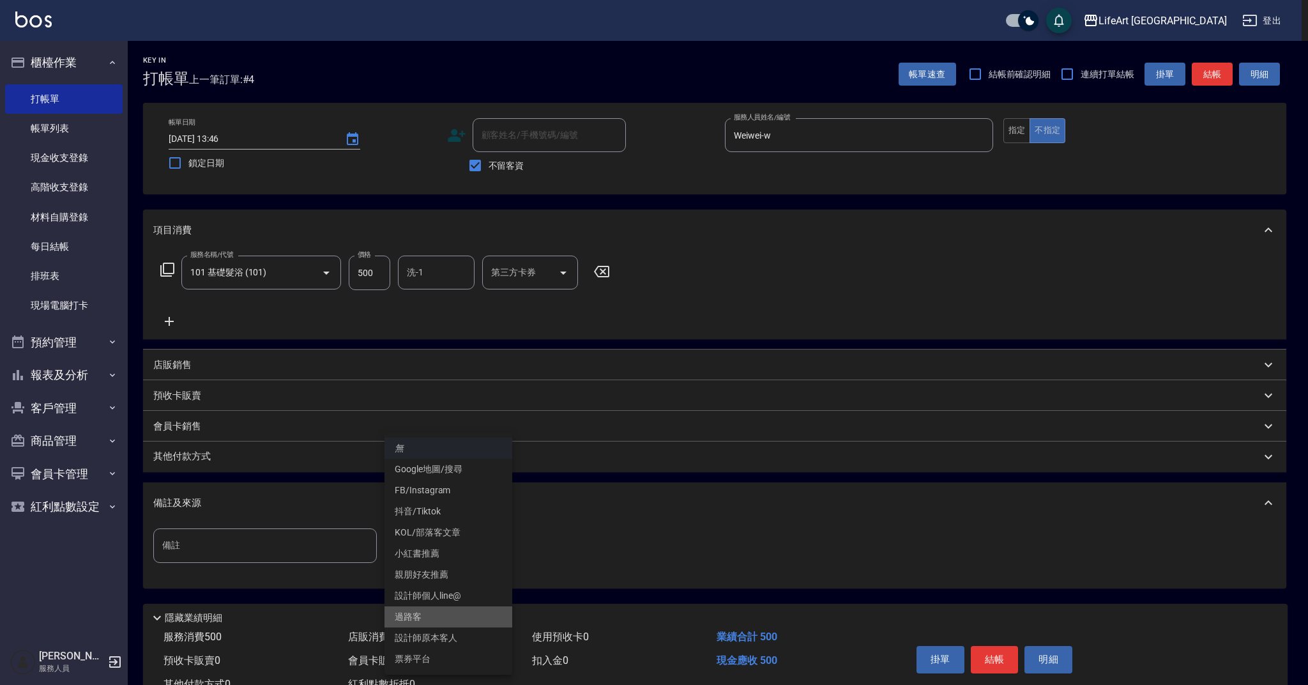
click at [424, 623] on li "過路客" at bounding box center [449, 616] width 128 height 21
type input "過路客"
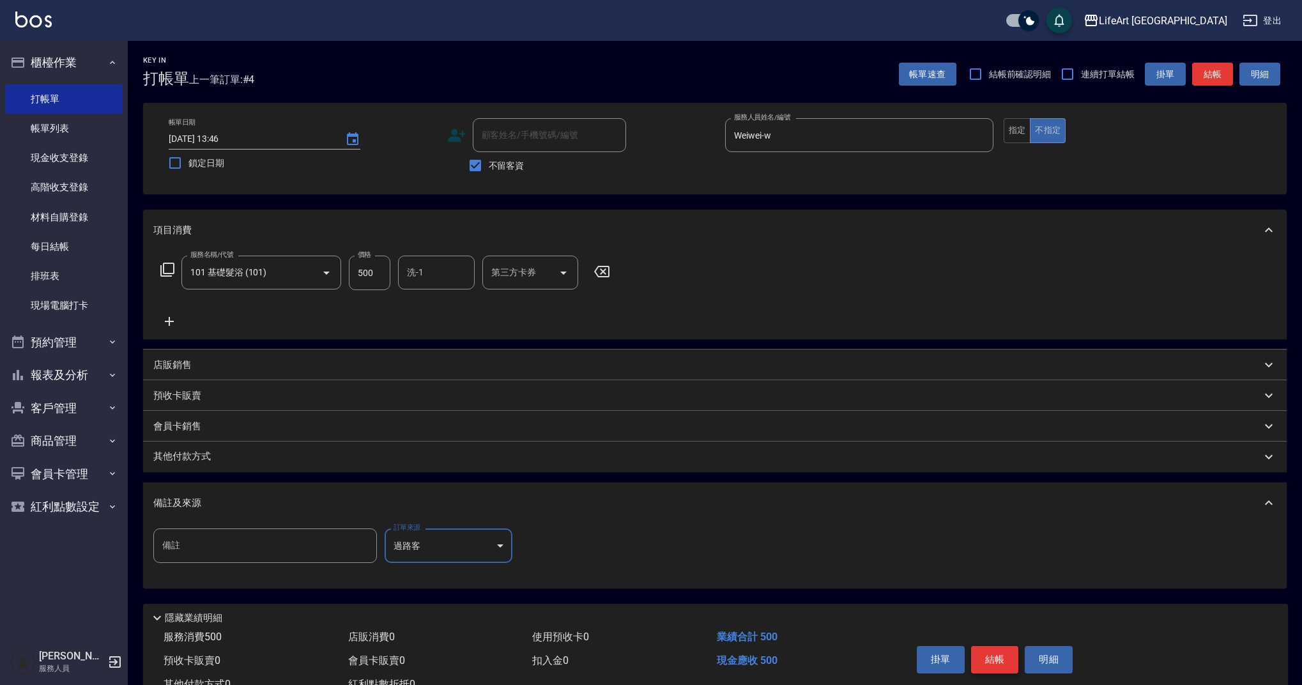
click at [974, 673] on button "結帳" at bounding box center [995, 659] width 48 height 27
